Goal: Task Accomplishment & Management: Manage account settings

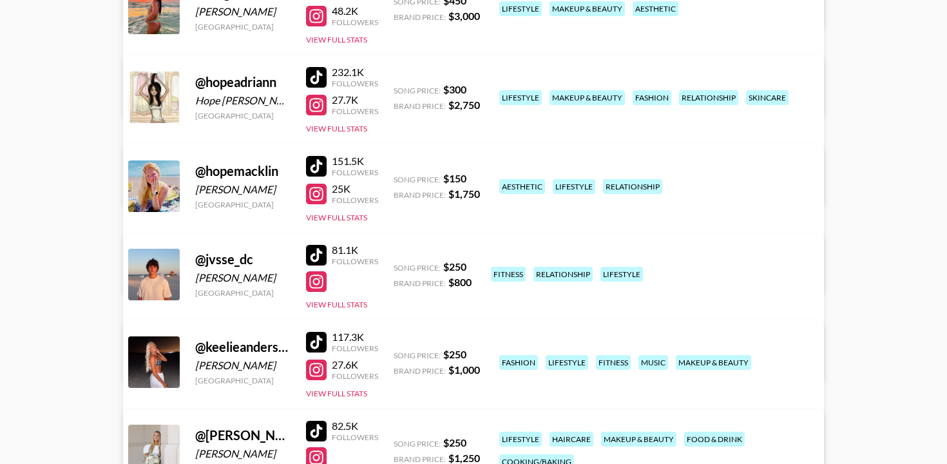
scroll to position [452, 0]
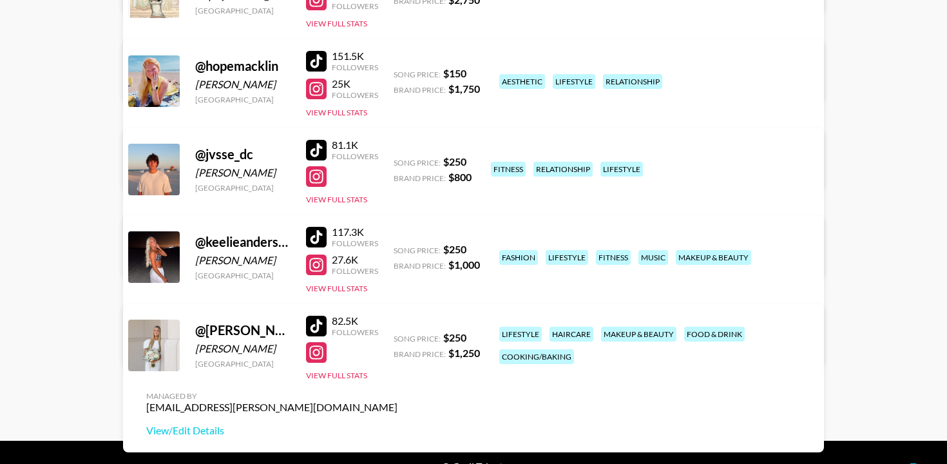
click at [315, 309] on div "82.5K Followers View Full Stats" at bounding box center [342, 344] width 72 height 71
click at [314, 316] on div at bounding box center [316, 326] width 21 height 21
click at [397, 424] on link "View/Edit Details" at bounding box center [271, 430] width 251 height 13
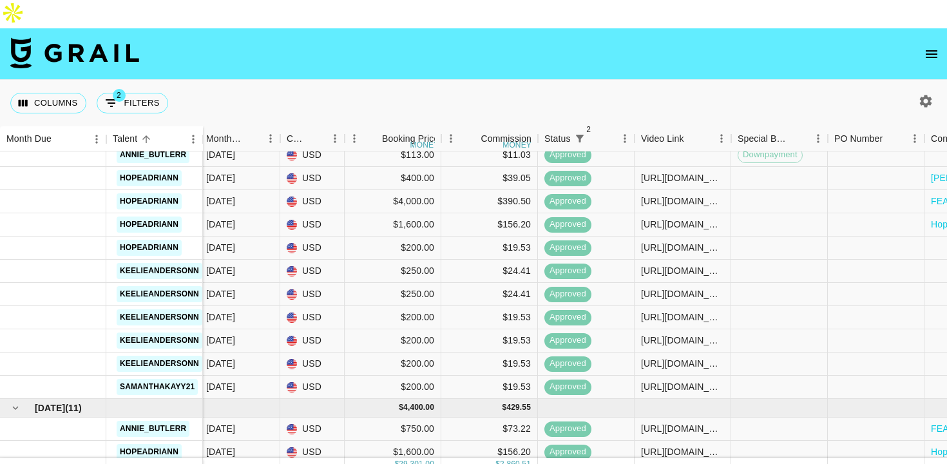
scroll to position [251, 293]
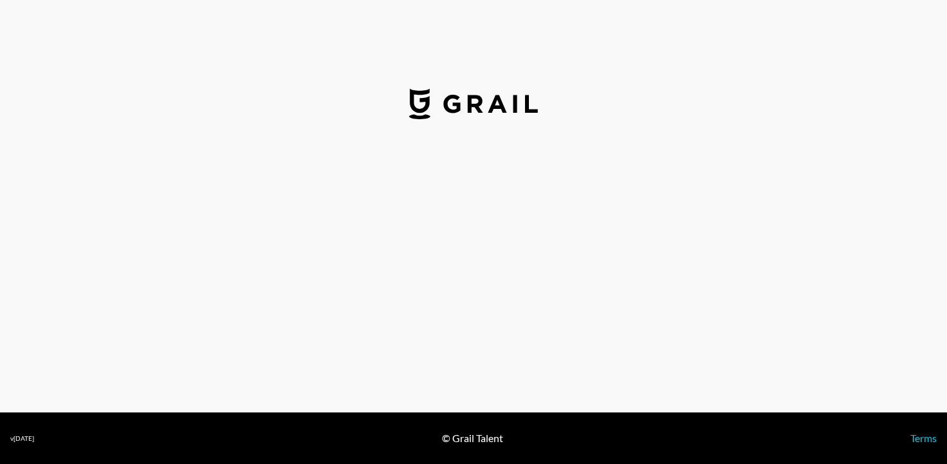
select select "USD"
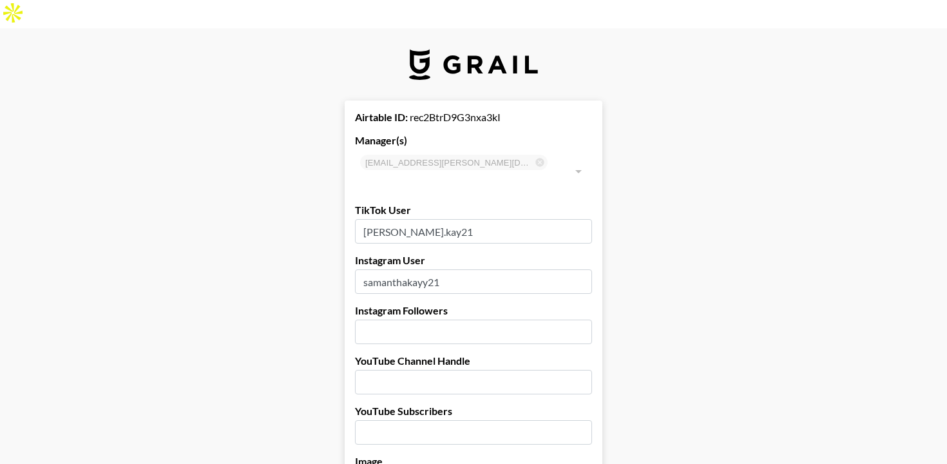
click at [444, 219] on input "[PERSON_NAME].kay21" at bounding box center [473, 231] width 237 height 24
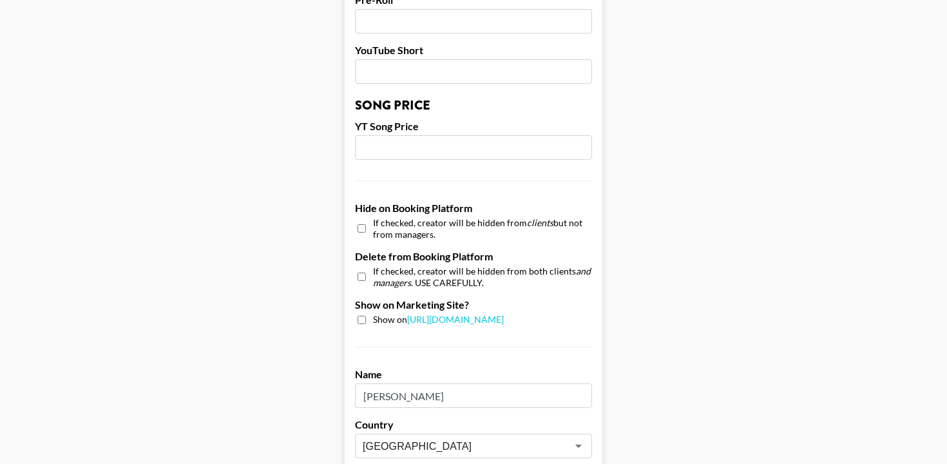
scroll to position [1284, 0]
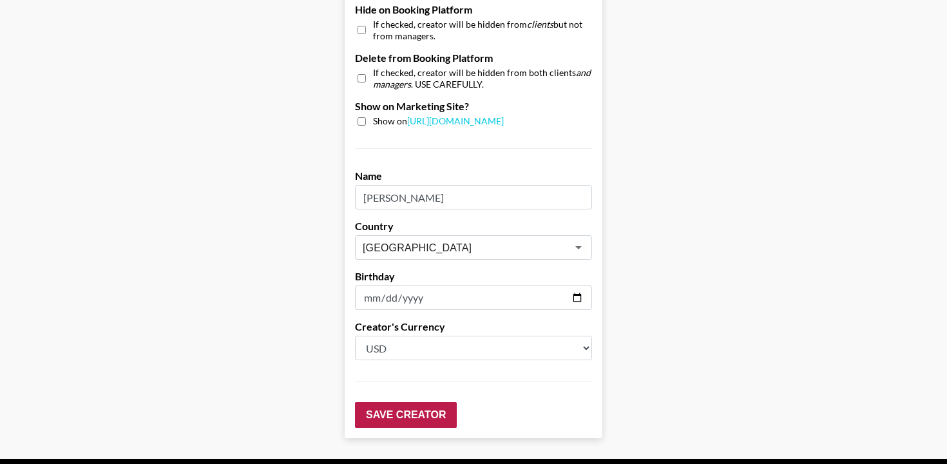
type input "samanthakayy21"
click at [423, 402] on input "Save Creator" at bounding box center [406, 415] width 102 height 26
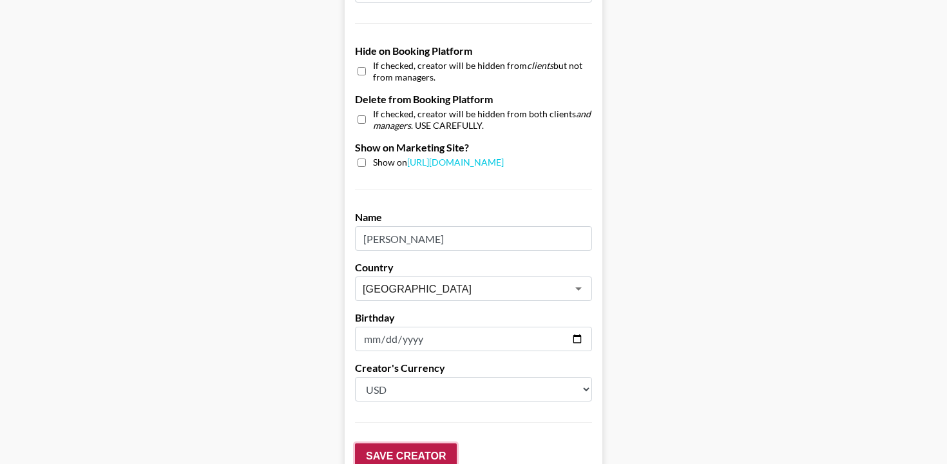
scroll to position [1325, 0]
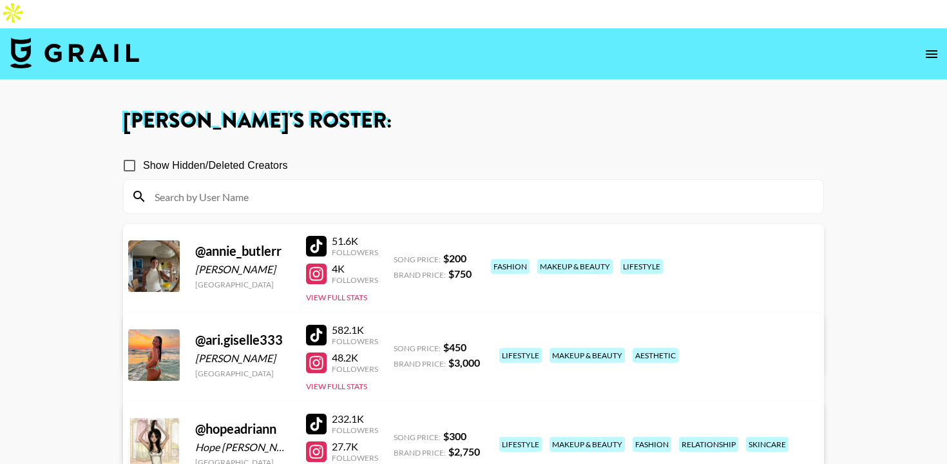
scroll to position [452, 0]
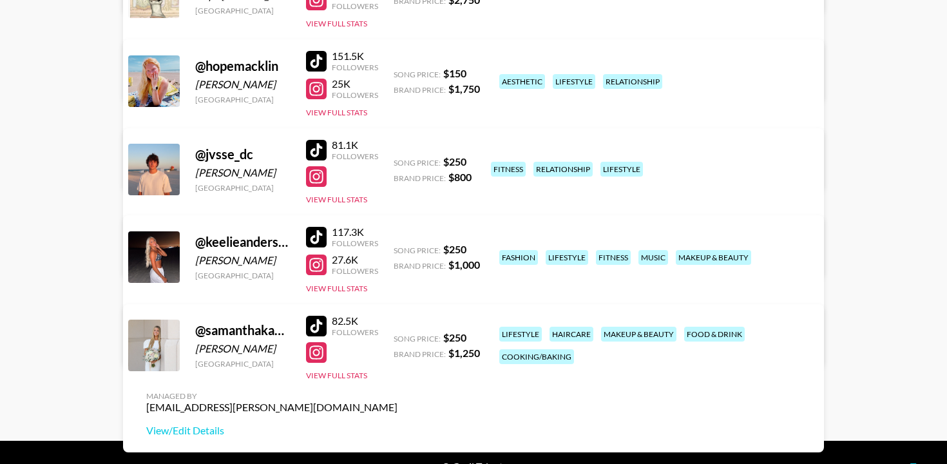
click at [322, 316] on div at bounding box center [316, 326] width 21 height 21
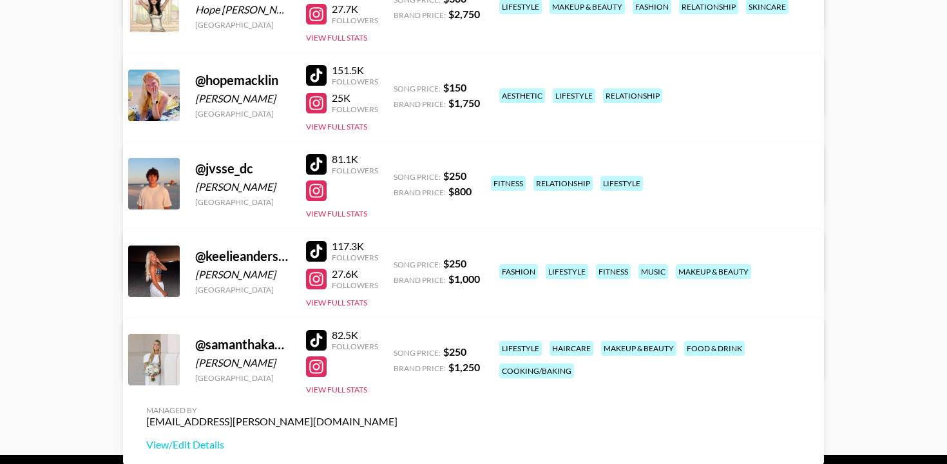
scroll to position [432, 0]
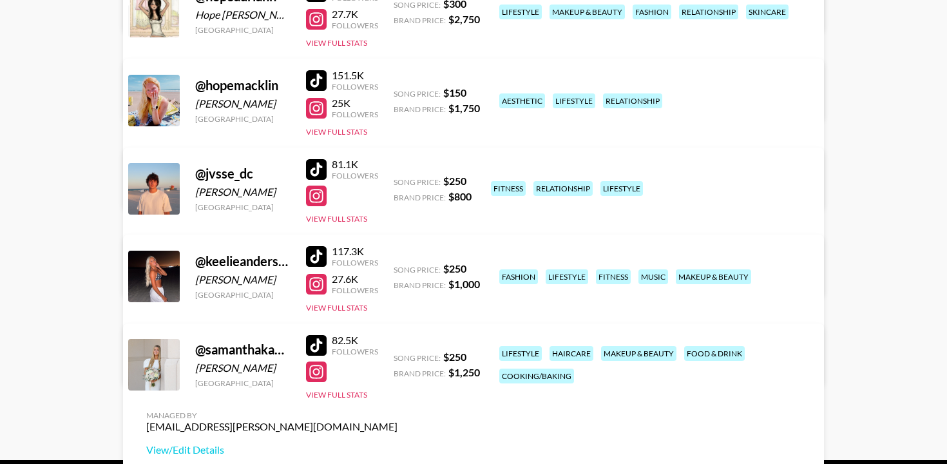
click at [317, 361] on div at bounding box center [316, 371] width 21 height 21
click at [322, 335] on div at bounding box center [316, 345] width 21 height 21
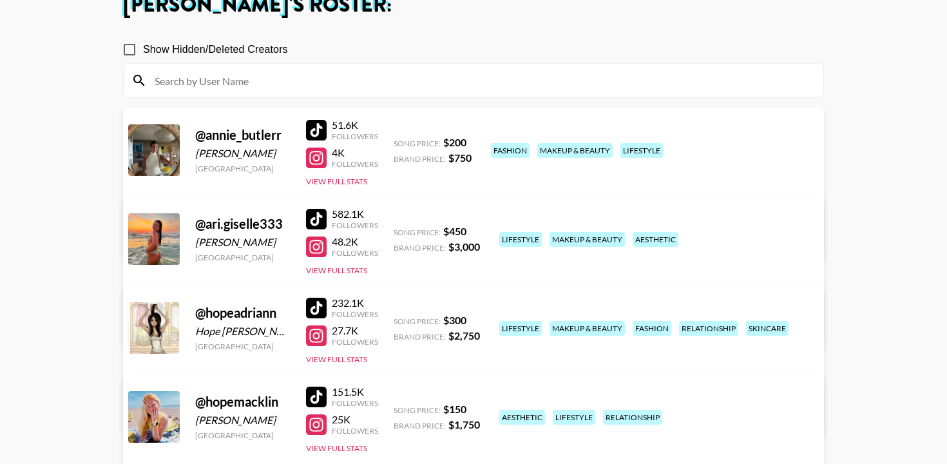
scroll to position [149, 0]
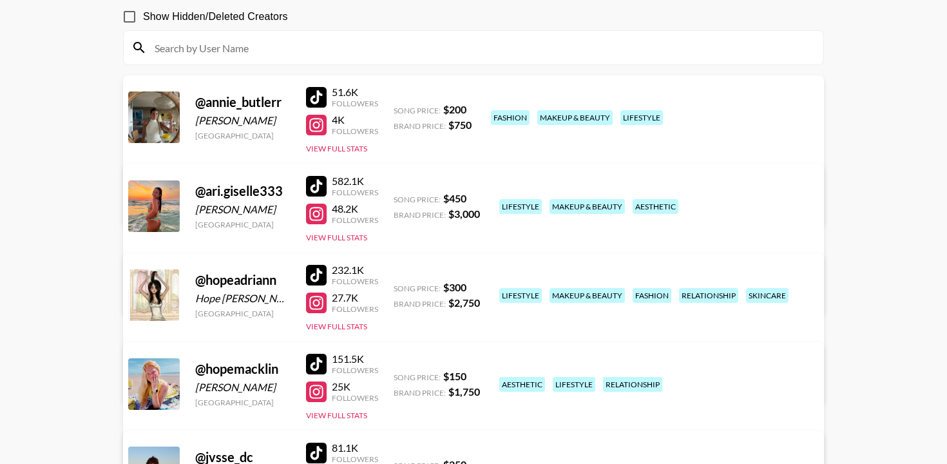
click at [319, 354] on div at bounding box center [316, 364] width 21 height 21
click at [312, 443] on div at bounding box center [316, 453] width 21 height 21
click at [320, 176] on div at bounding box center [316, 186] width 21 height 21
